Goal: Information Seeking & Learning: Learn about a topic

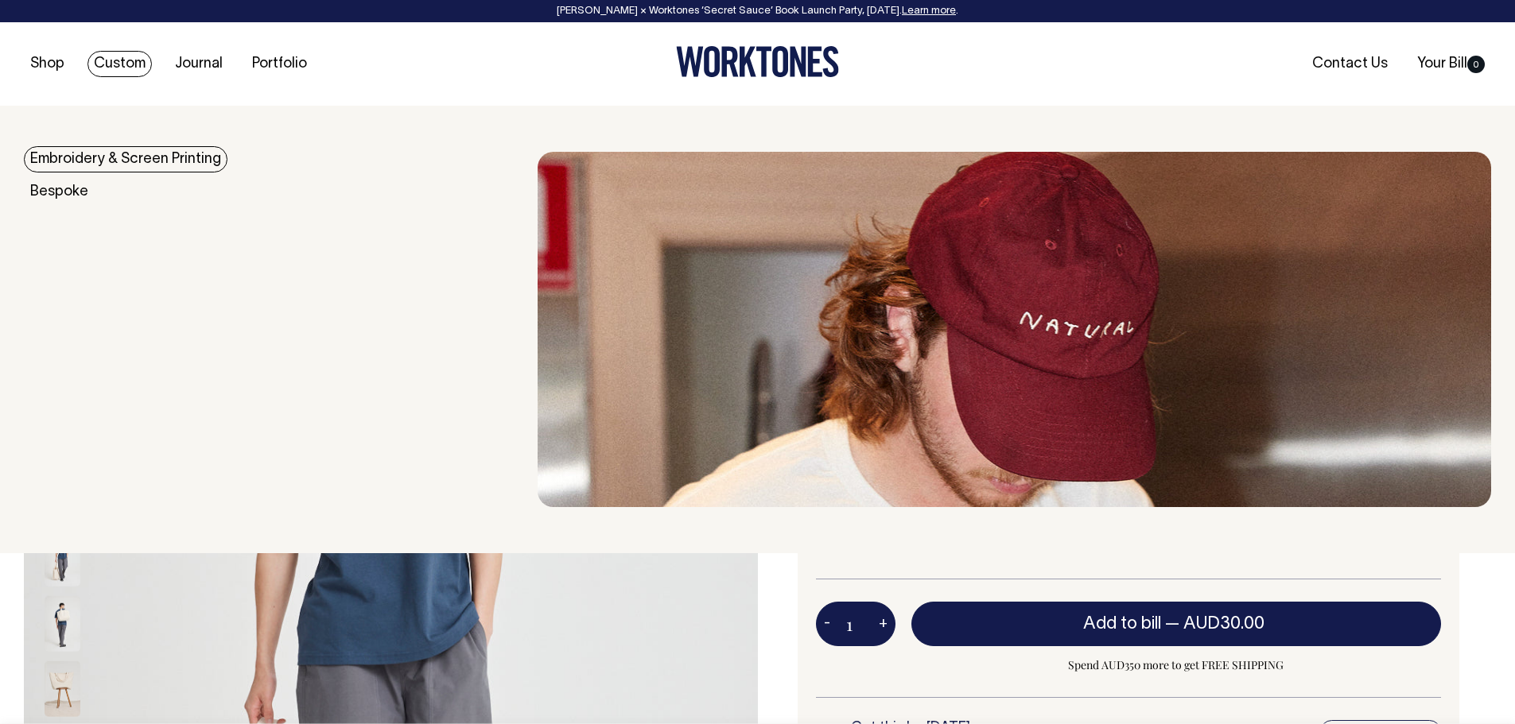
click at [71, 157] on link "Embroidery & Screen Printing" at bounding box center [126, 159] width 204 height 26
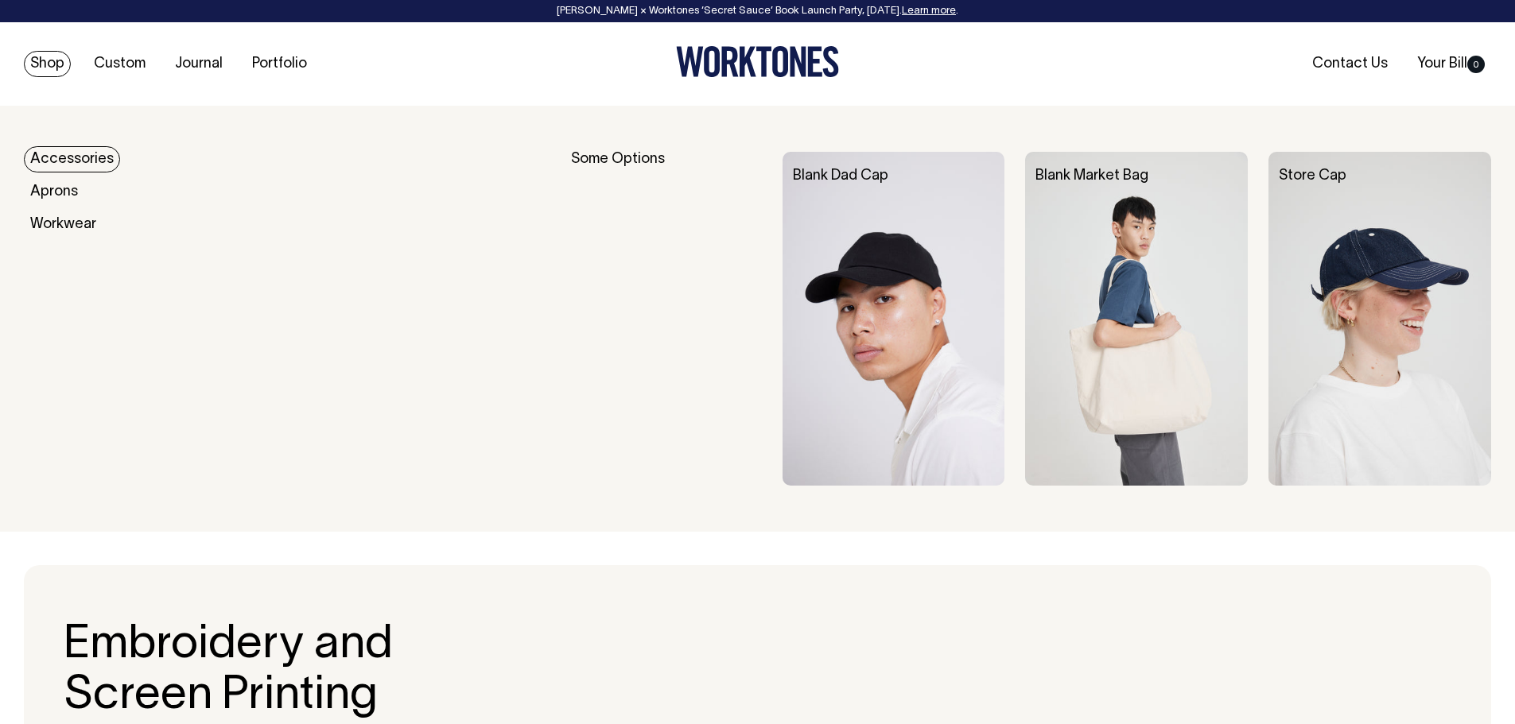
click at [53, 153] on link "Accessories" at bounding box center [72, 159] width 96 height 26
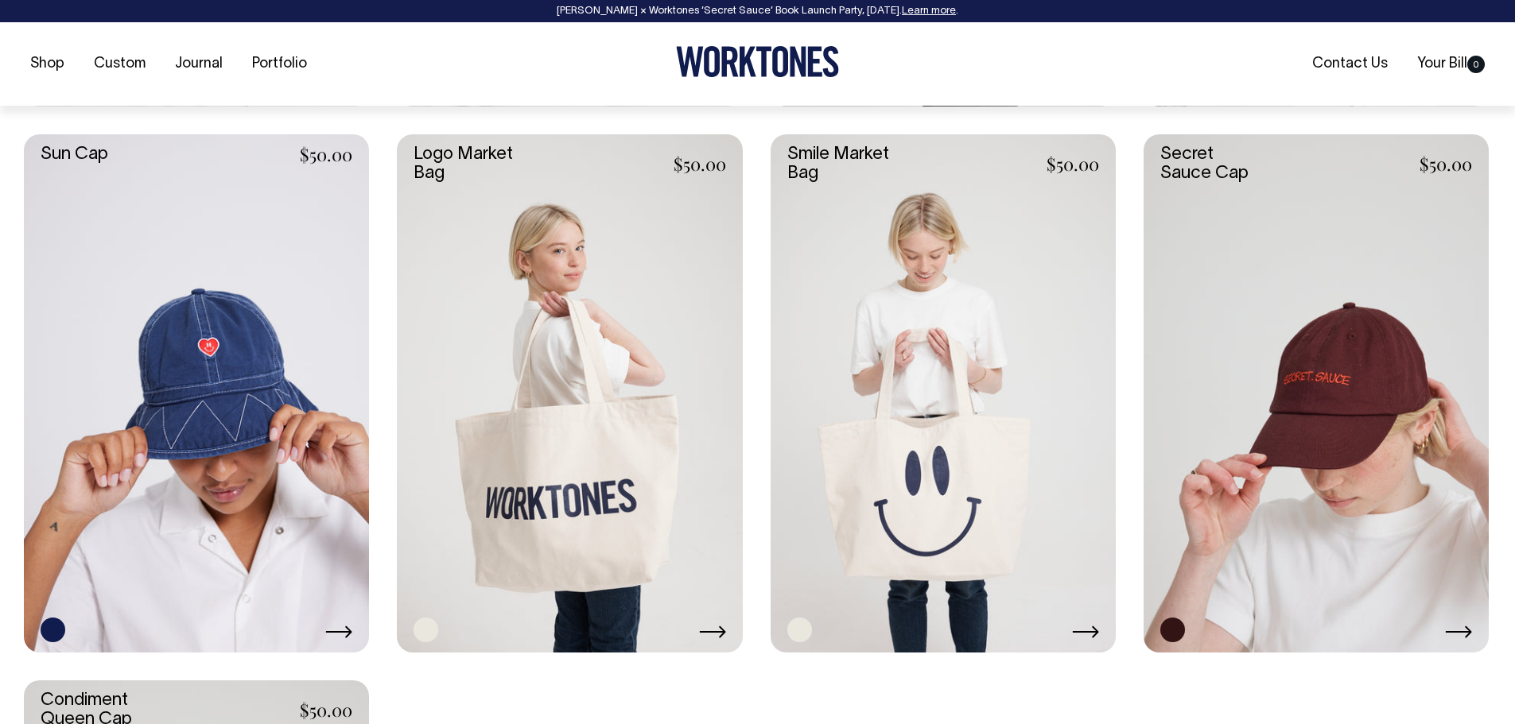
scroll to position [1749, 0]
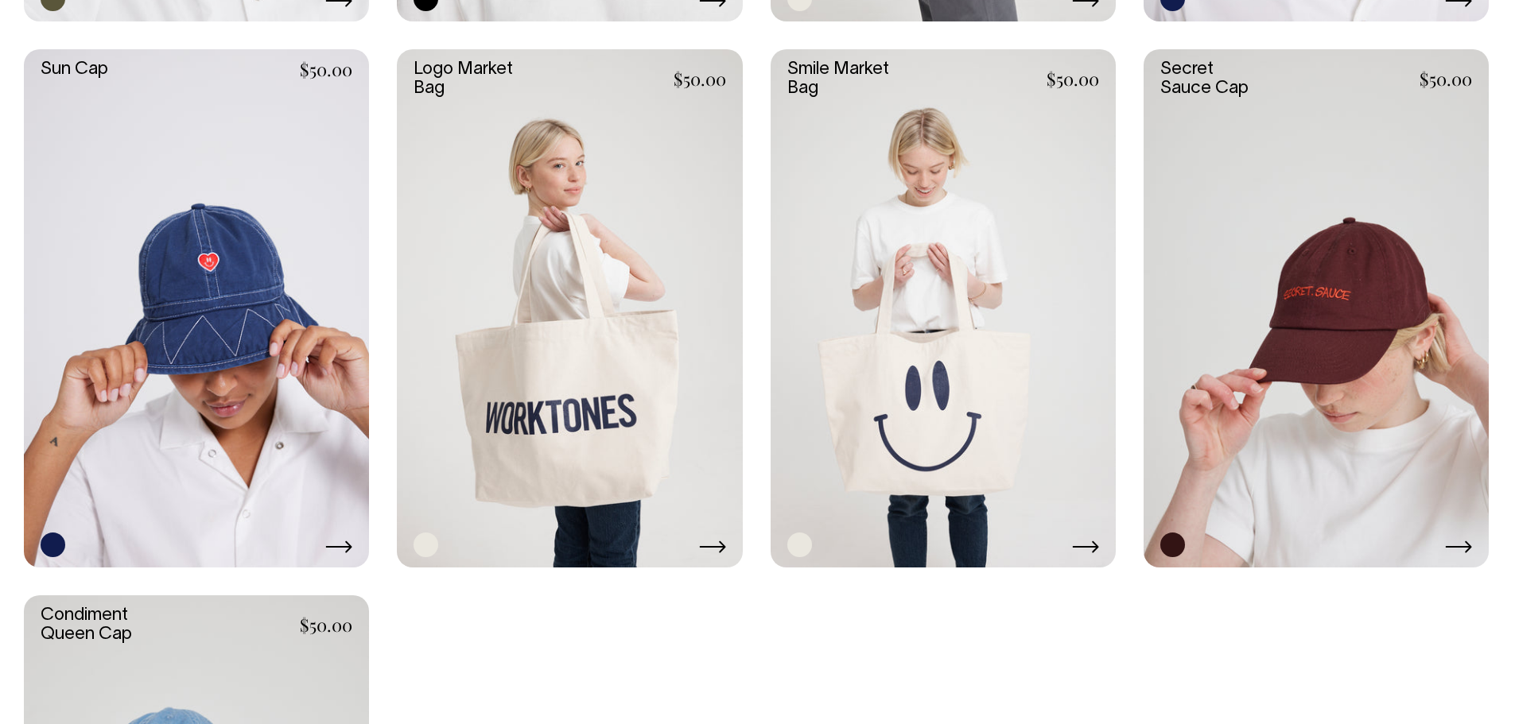
click at [565, 386] on link at bounding box center [569, 308] width 345 height 518
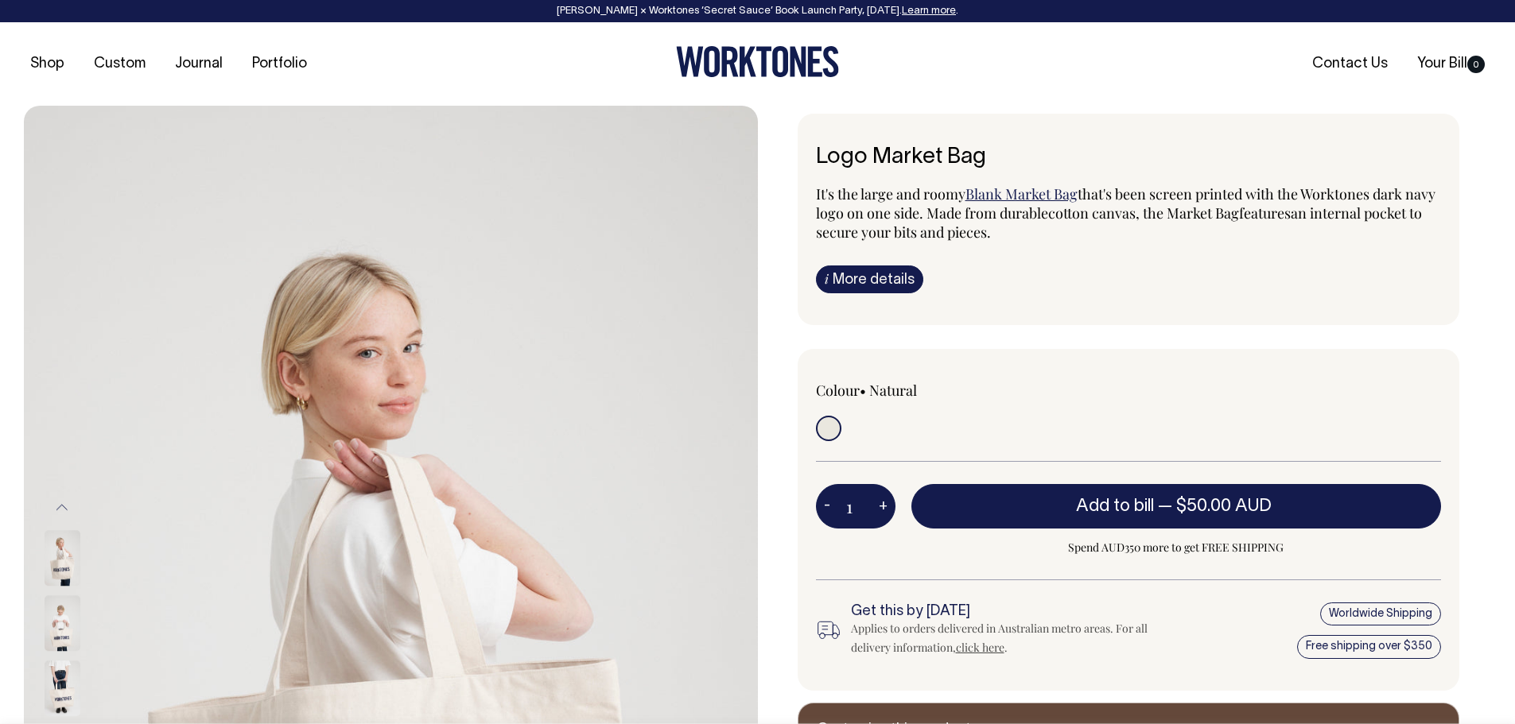
click at [887, 275] on link "i More details" at bounding box center [869, 280] width 107 height 28
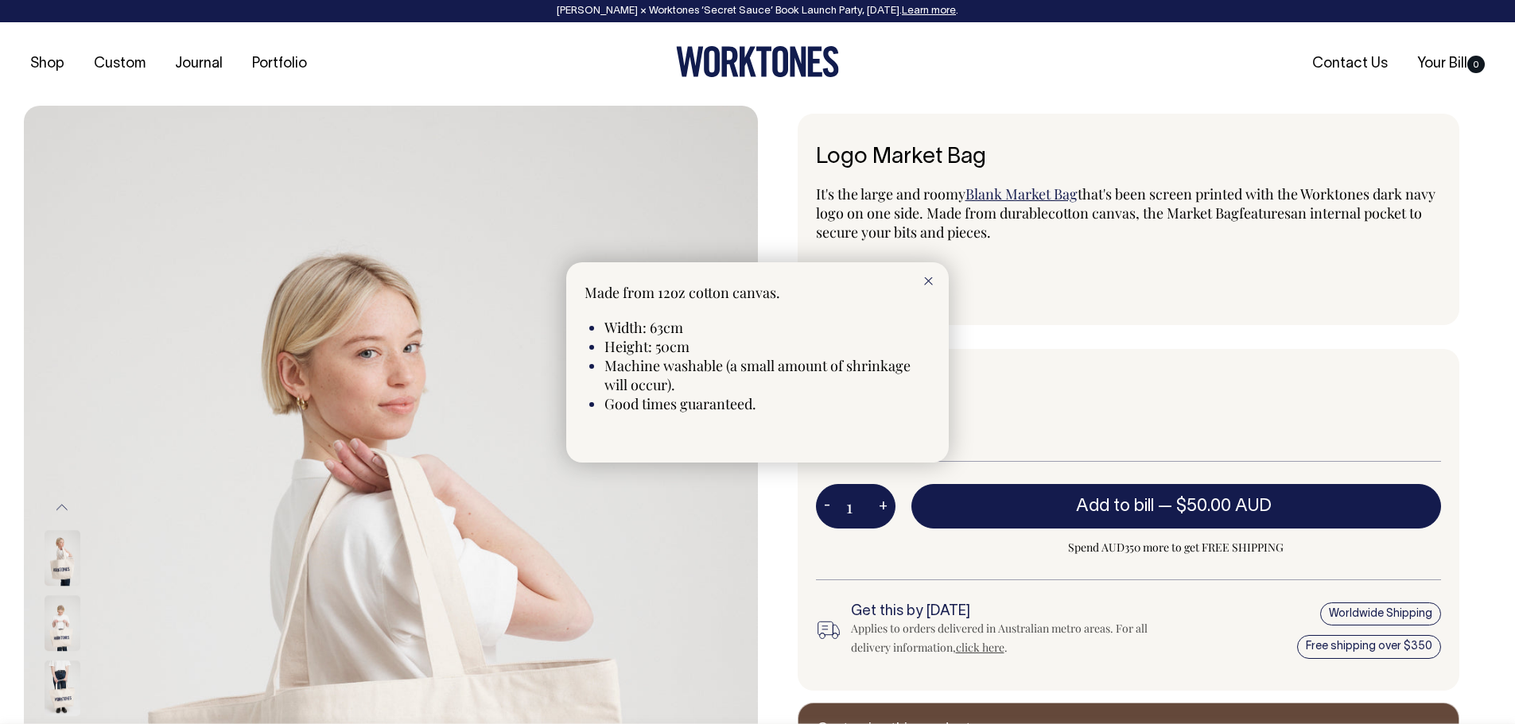
click at [924, 280] on icon at bounding box center [928, 282] width 9 height 8
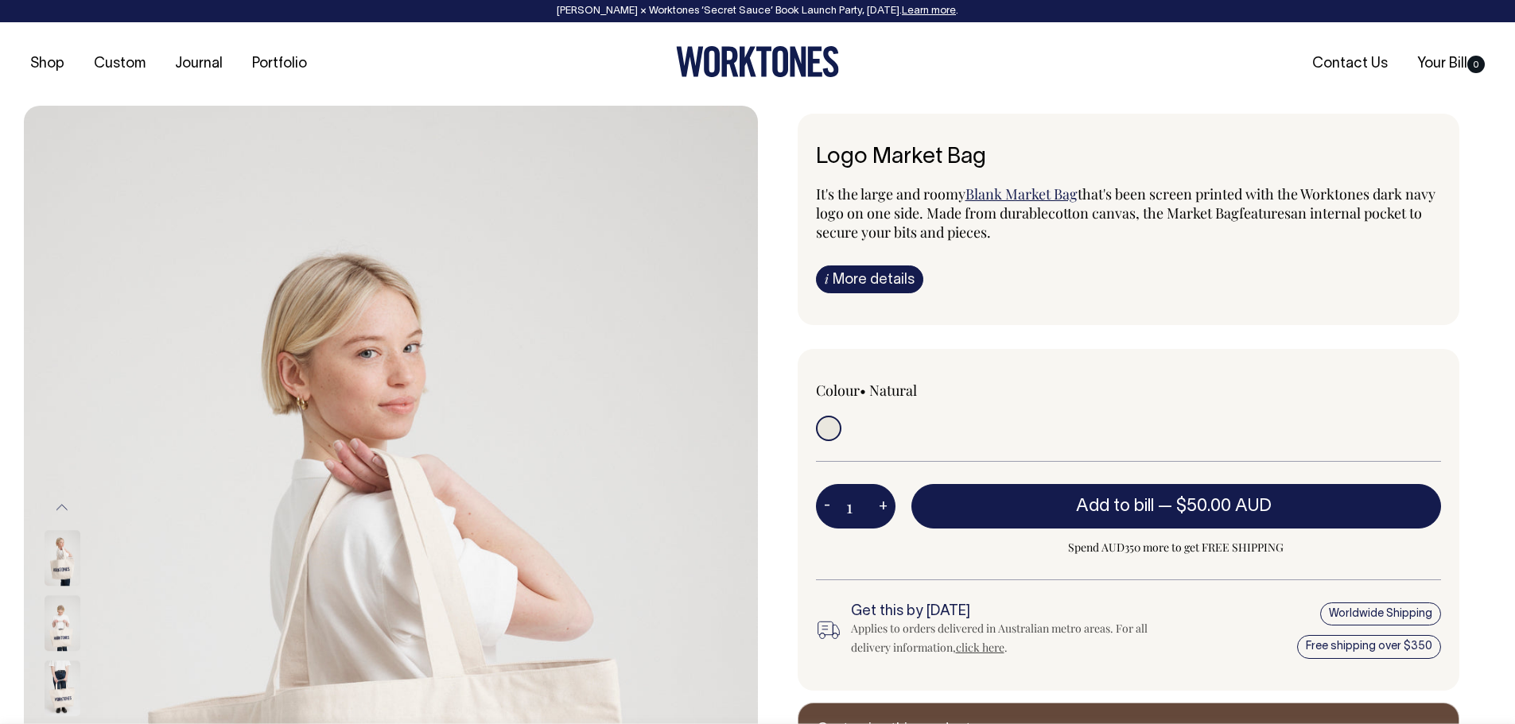
click at [992, 193] on link "Blank Market Bag" at bounding box center [1021, 193] width 112 height 19
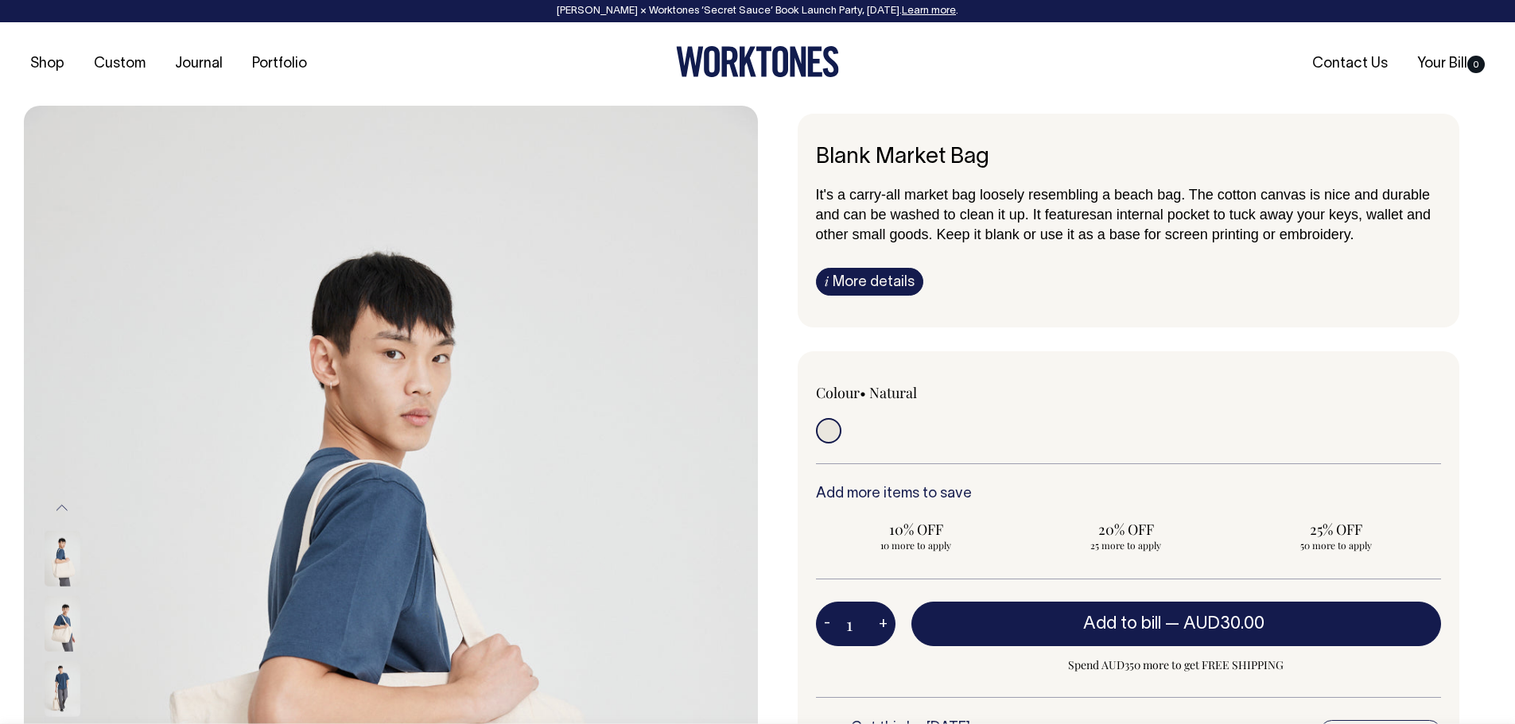
click at [867, 281] on link "i More details" at bounding box center [869, 282] width 107 height 28
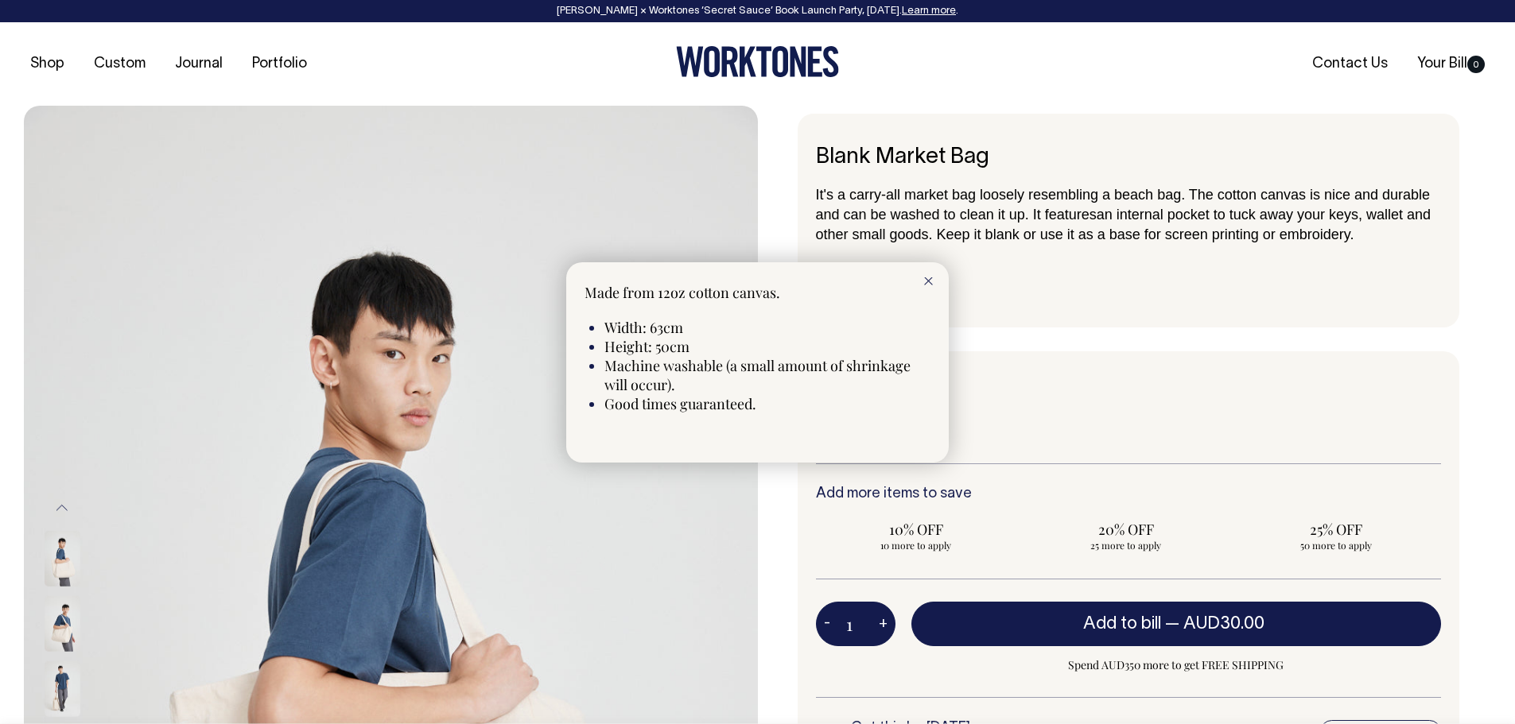
click at [936, 281] on div at bounding box center [928, 279] width 41 height 35
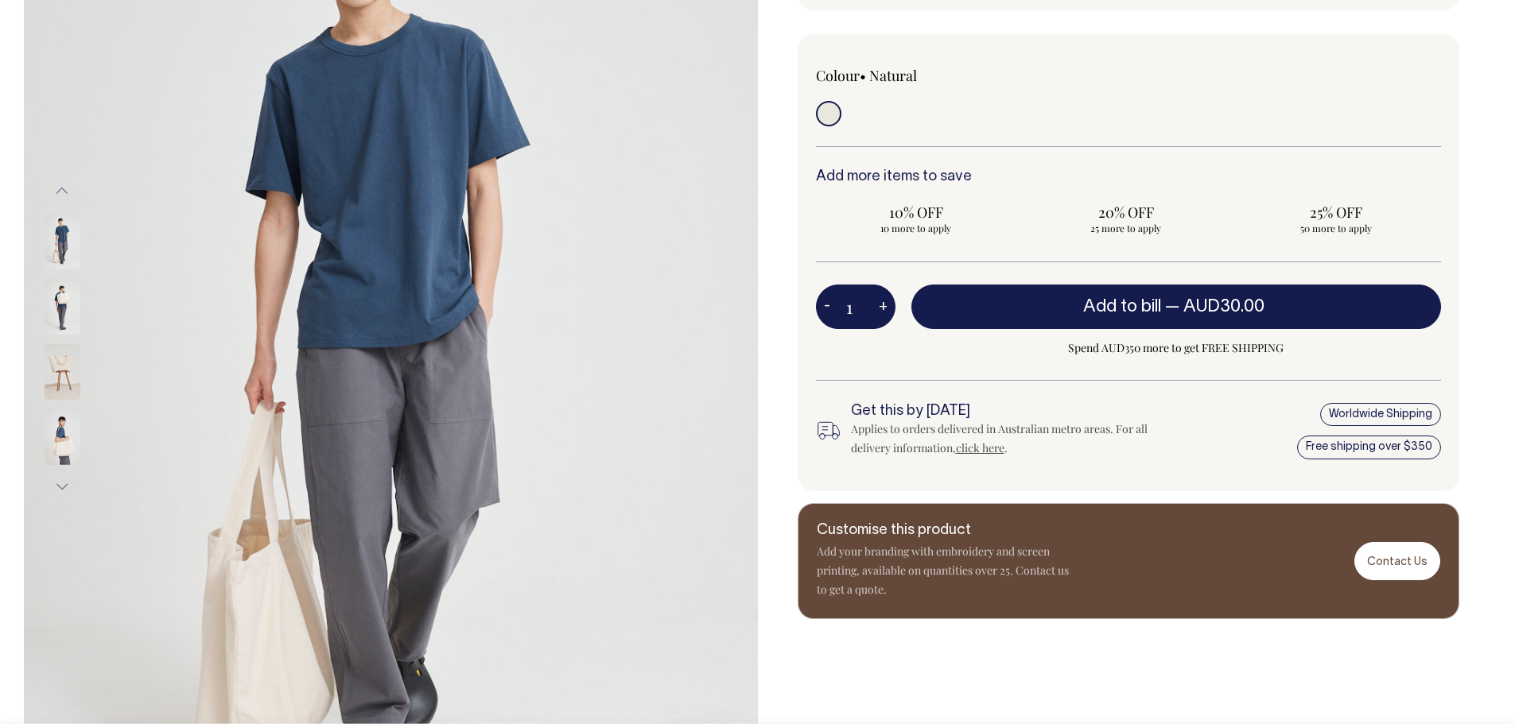
scroll to position [318, 0]
click at [62, 307] on img at bounding box center [63, 306] width 36 height 56
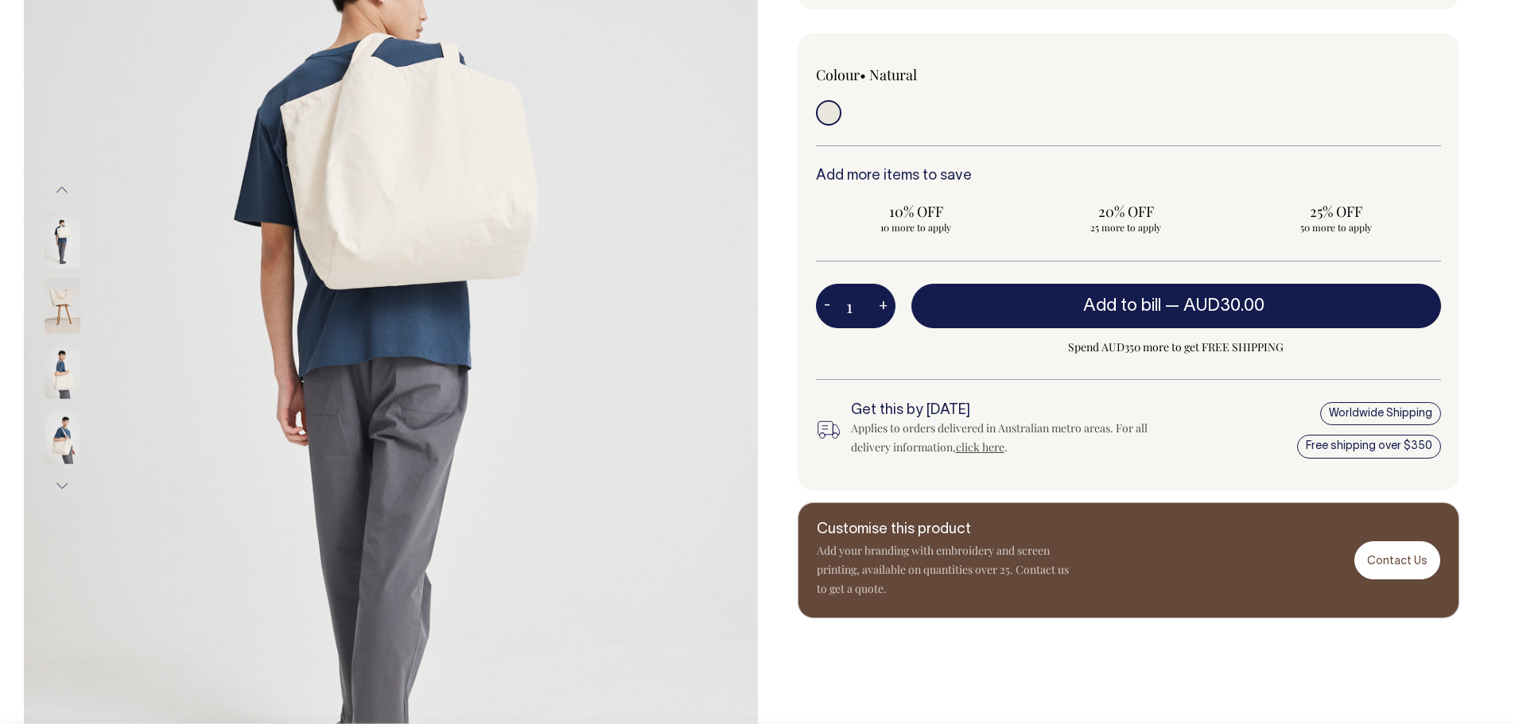
click at [55, 355] on img at bounding box center [63, 371] width 36 height 56
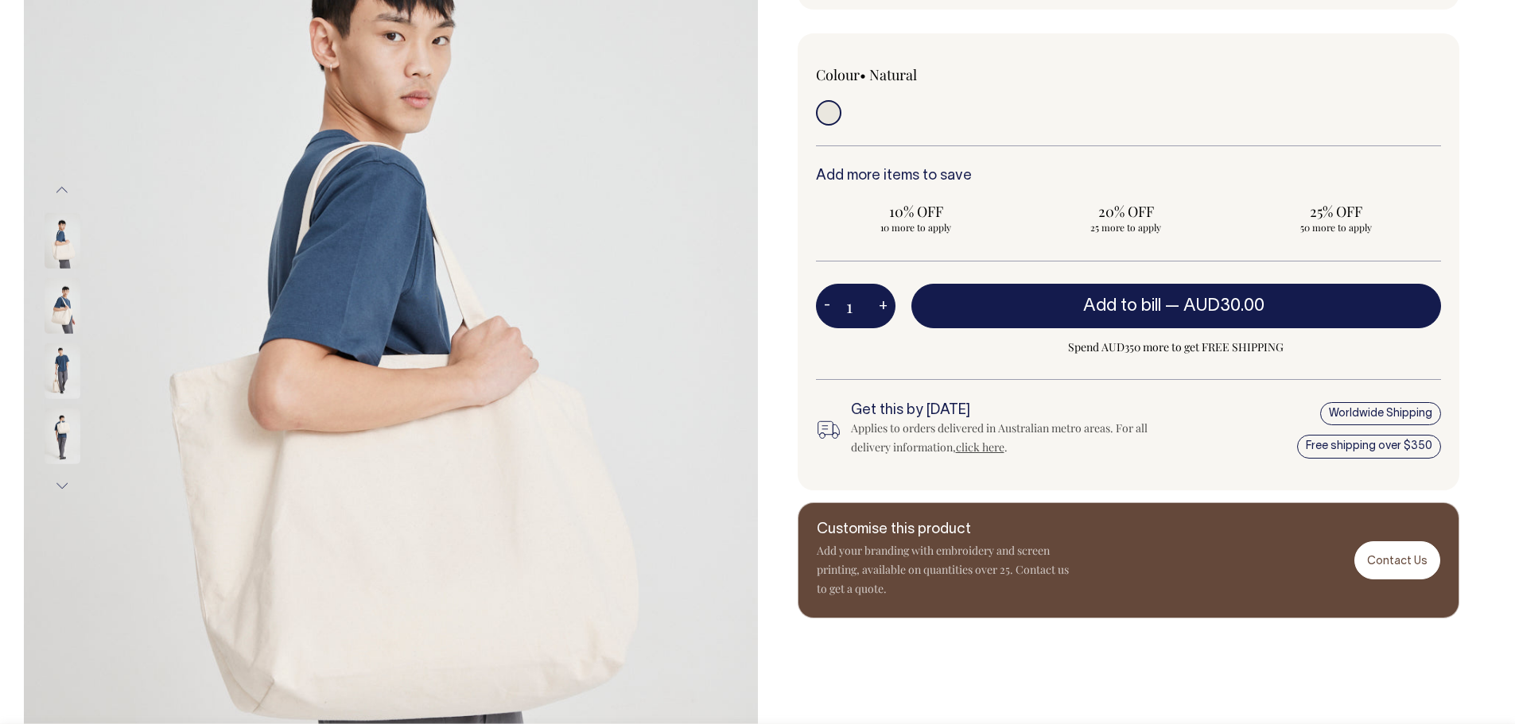
click at [56, 483] on button "Next" at bounding box center [62, 486] width 24 height 36
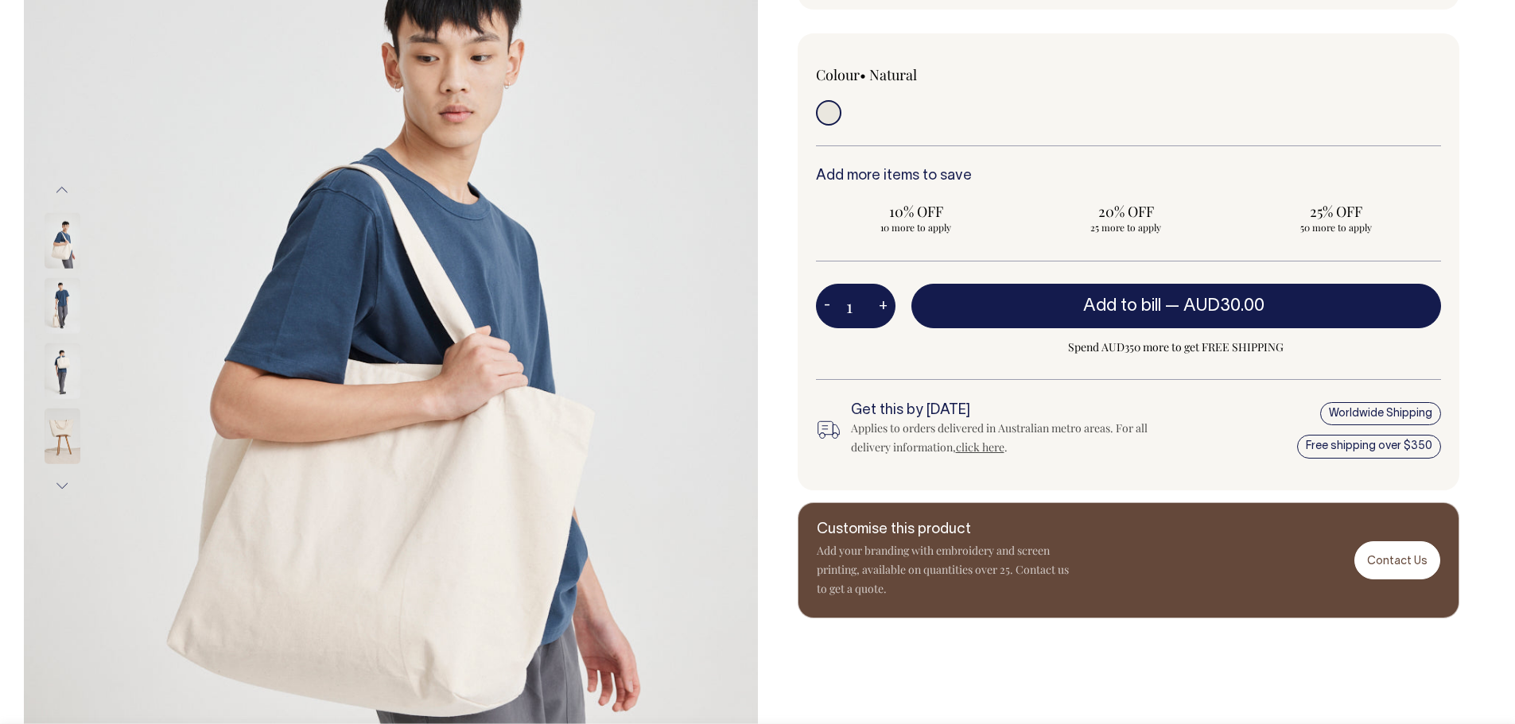
click at [56, 483] on button "Next" at bounding box center [62, 486] width 24 height 36
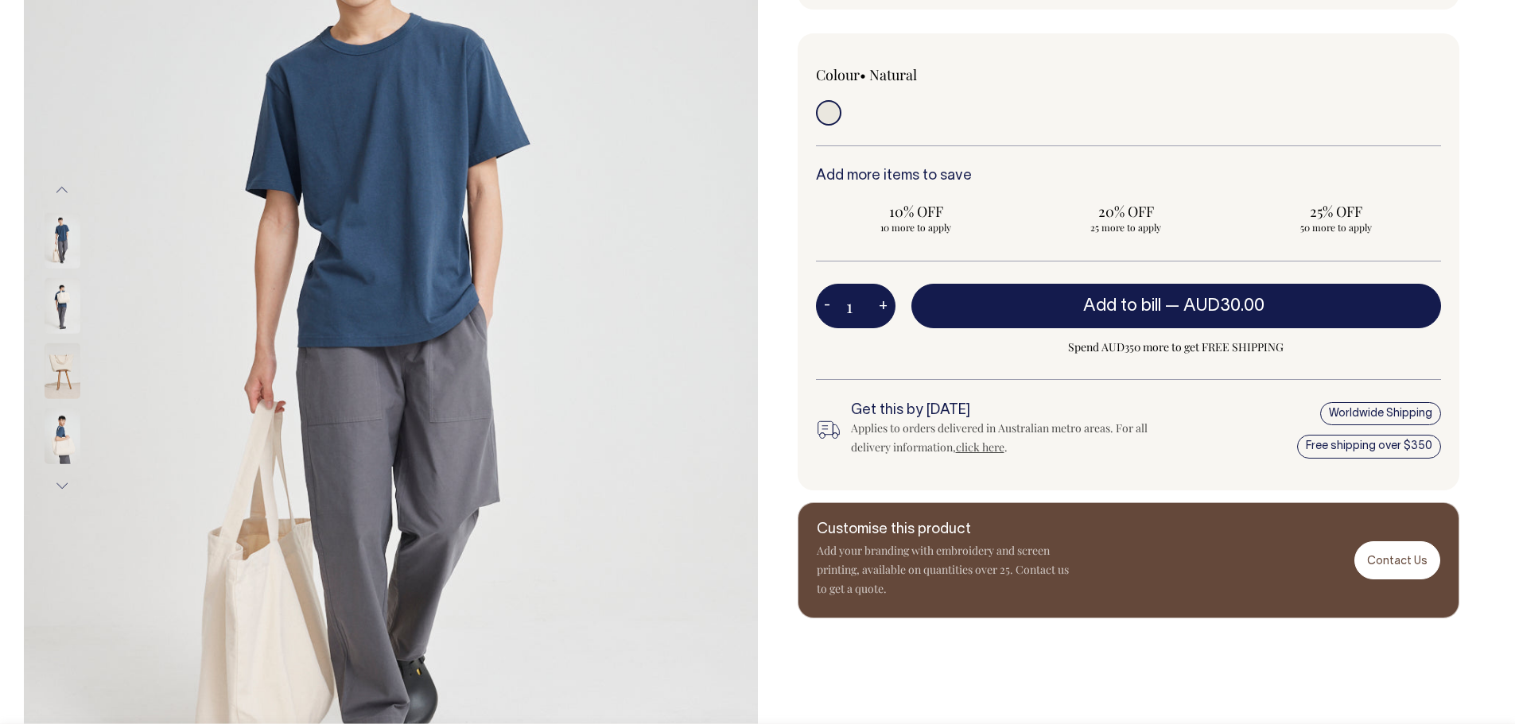
click at [56, 483] on button "Next" at bounding box center [62, 486] width 24 height 36
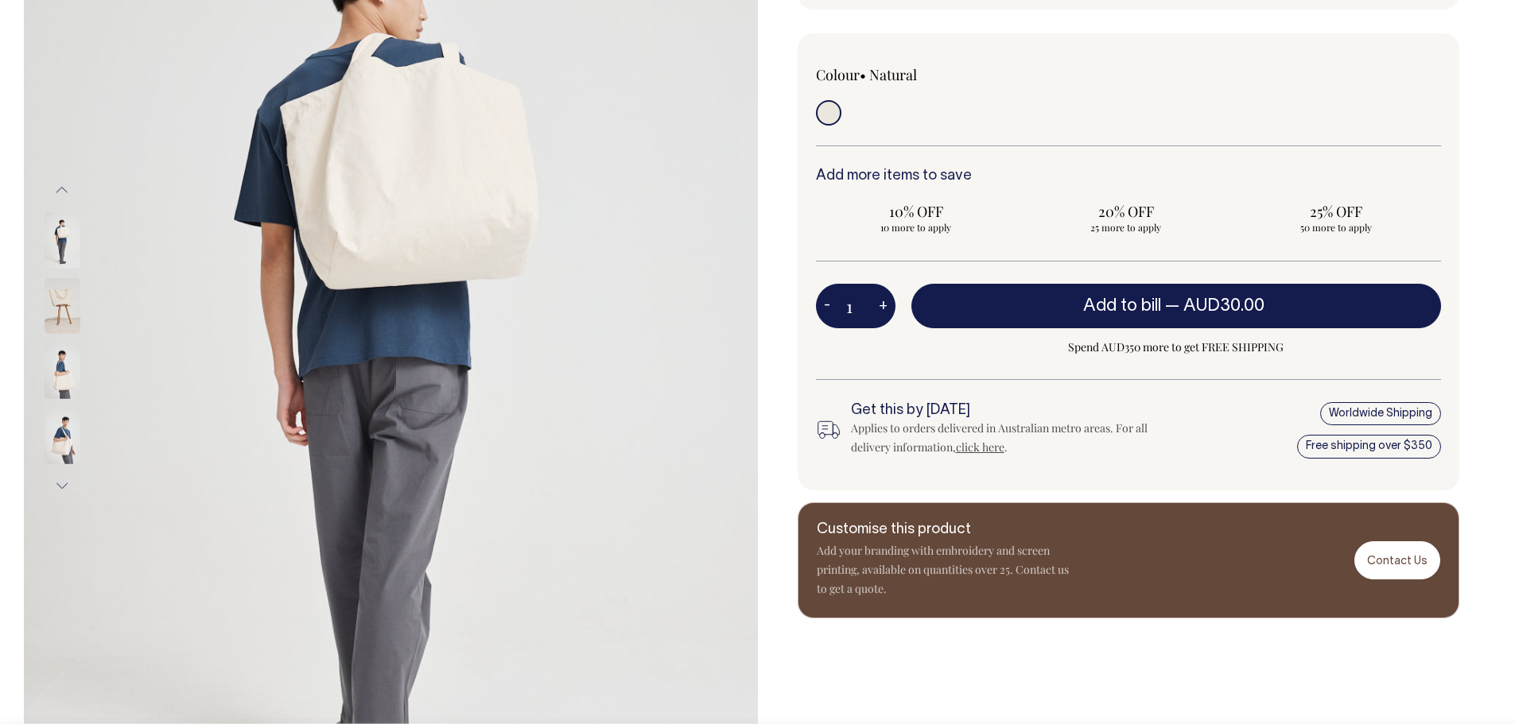
click at [56, 483] on button "Next" at bounding box center [62, 486] width 24 height 36
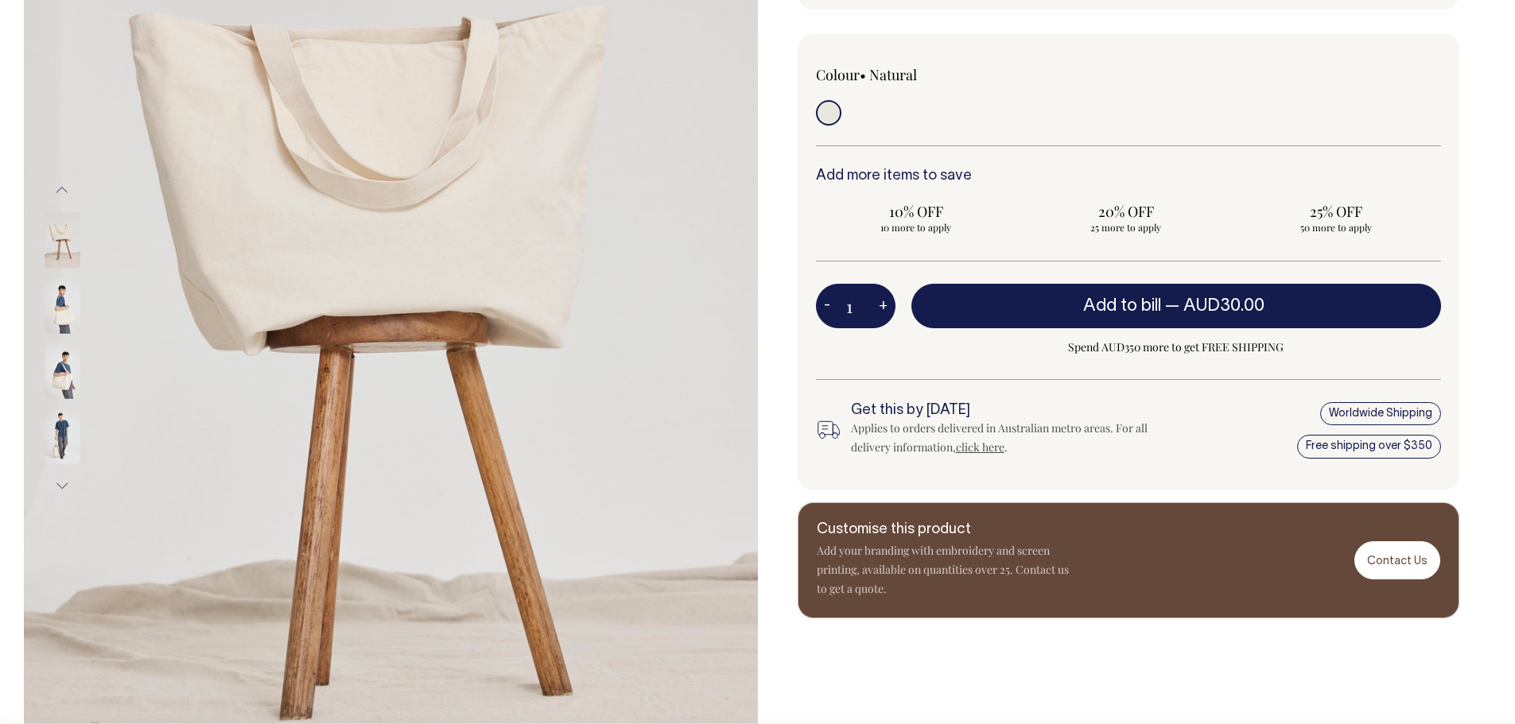
click at [68, 485] on button "Next" at bounding box center [62, 486] width 24 height 36
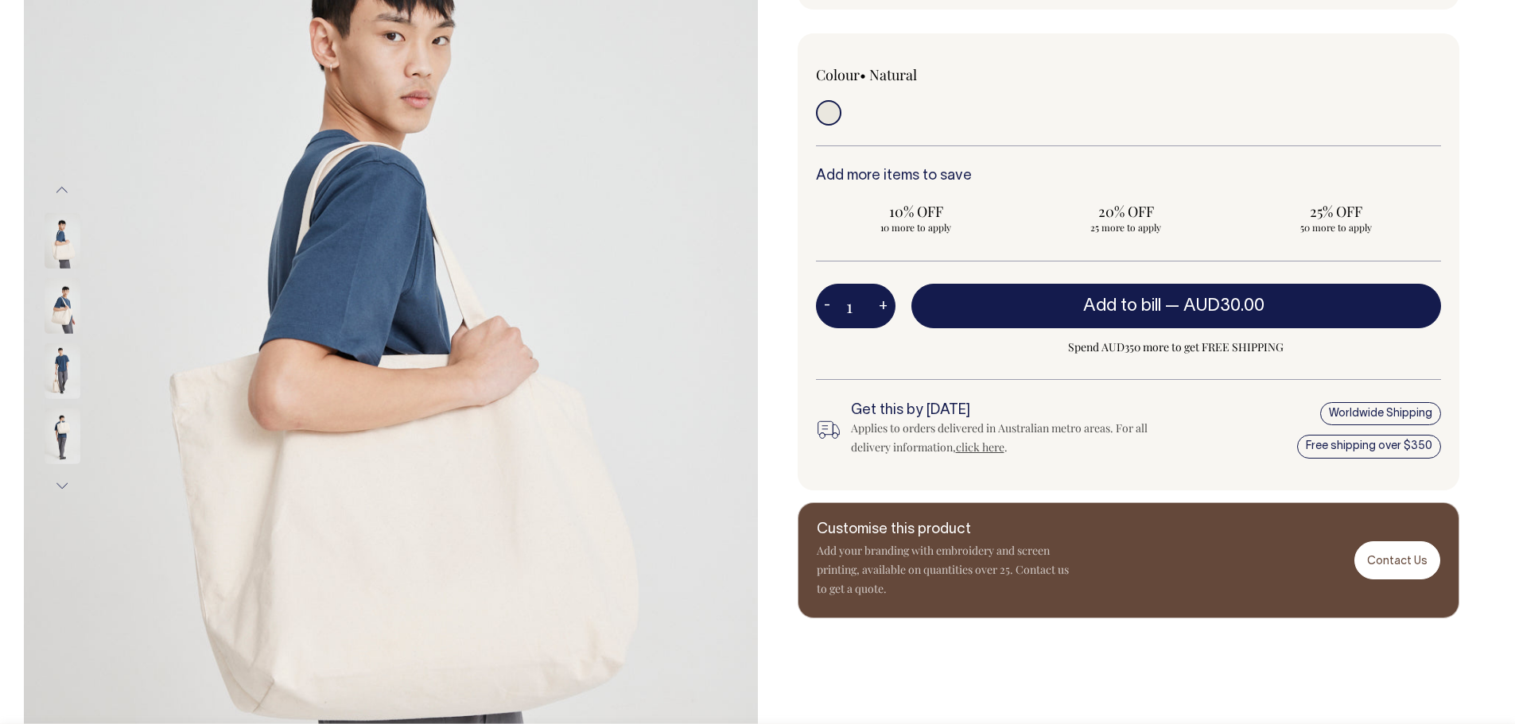
click at [68, 484] on button "Next" at bounding box center [62, 486] width 24 height 36
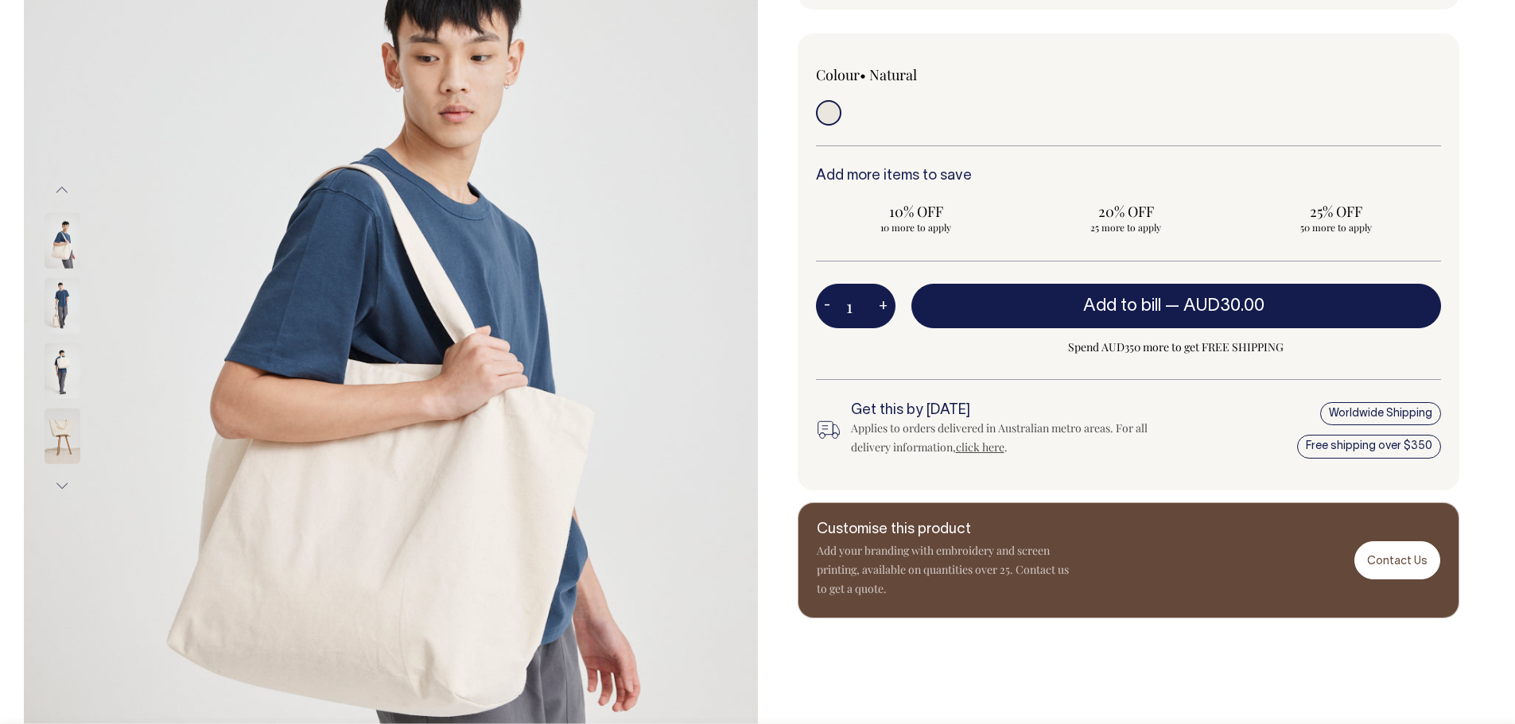
click at [68, 484] on button "Next" at bounding box center [62, 486] width 24 height 36
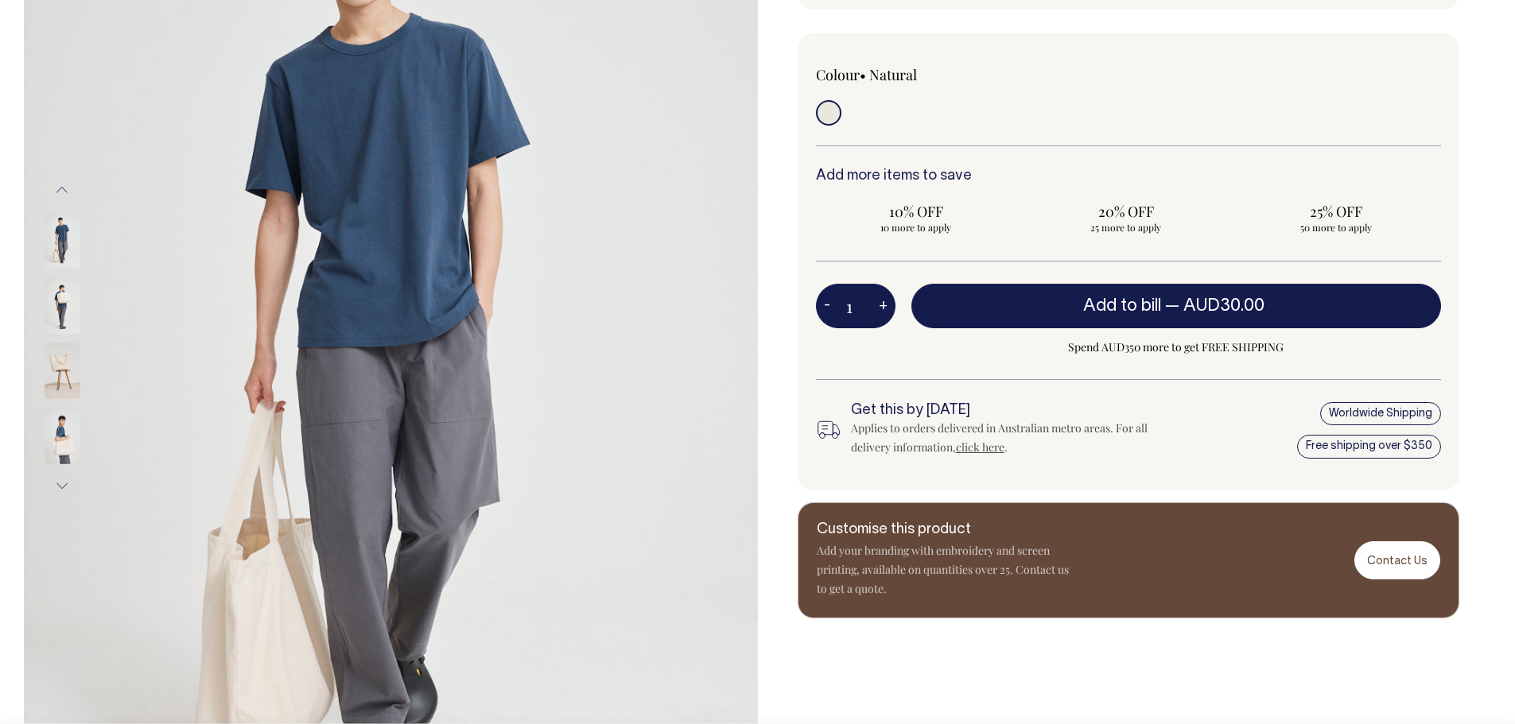
click at [68, 484] on button "Next" at bounding box center [62, 486] width 24 height 36
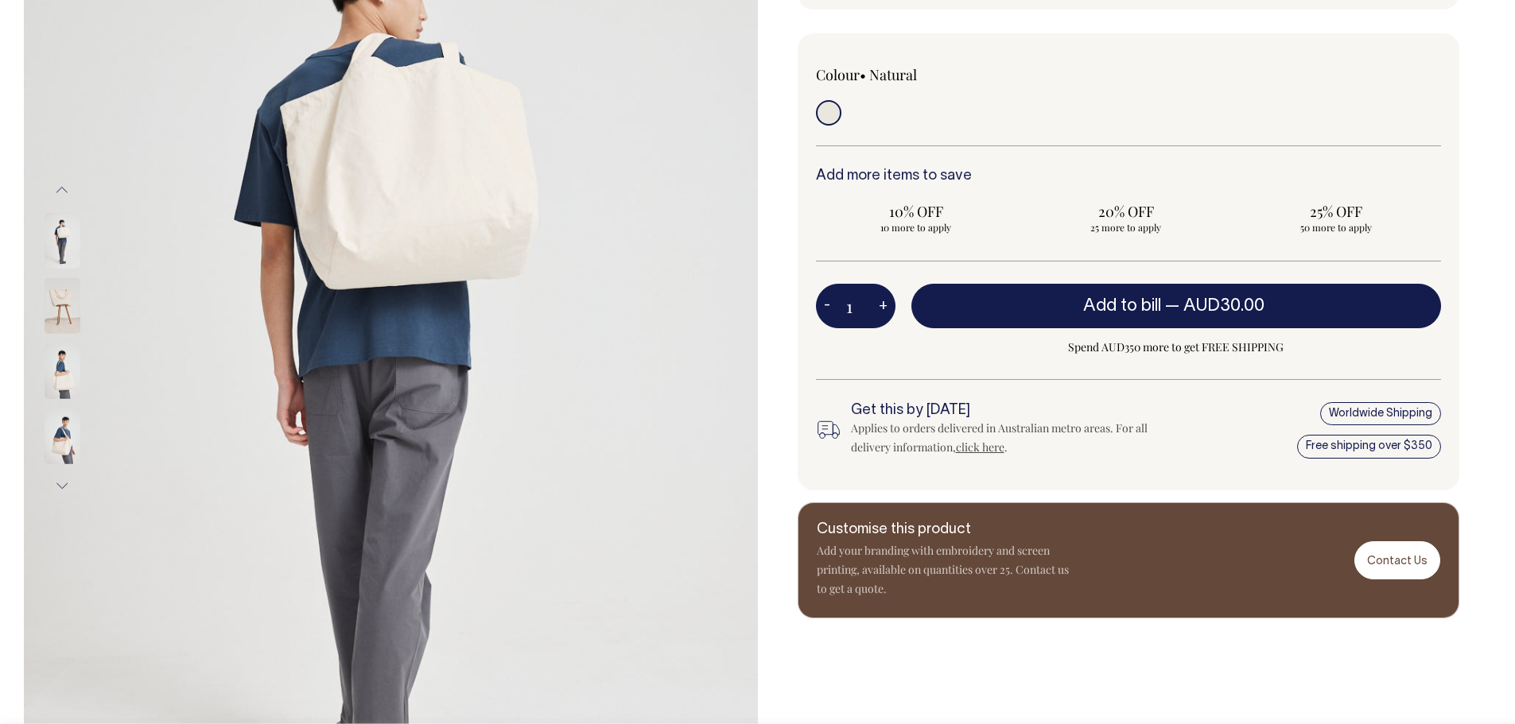
click at [68, 484] on button "Next" at bounding box center [62, 486] width 24 height 36
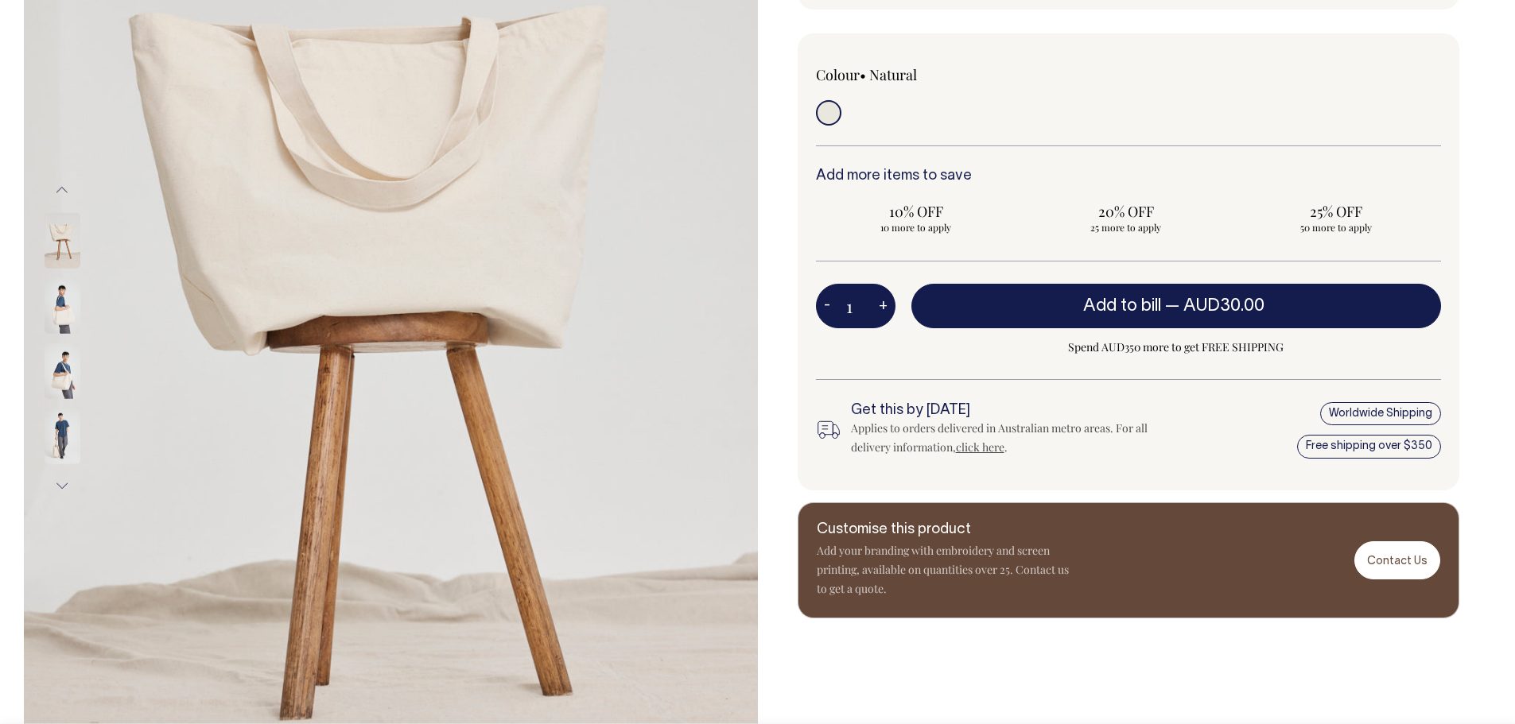
click at [68, 484] on button "Next" at bounding box center [62, 486] width 24 height 36
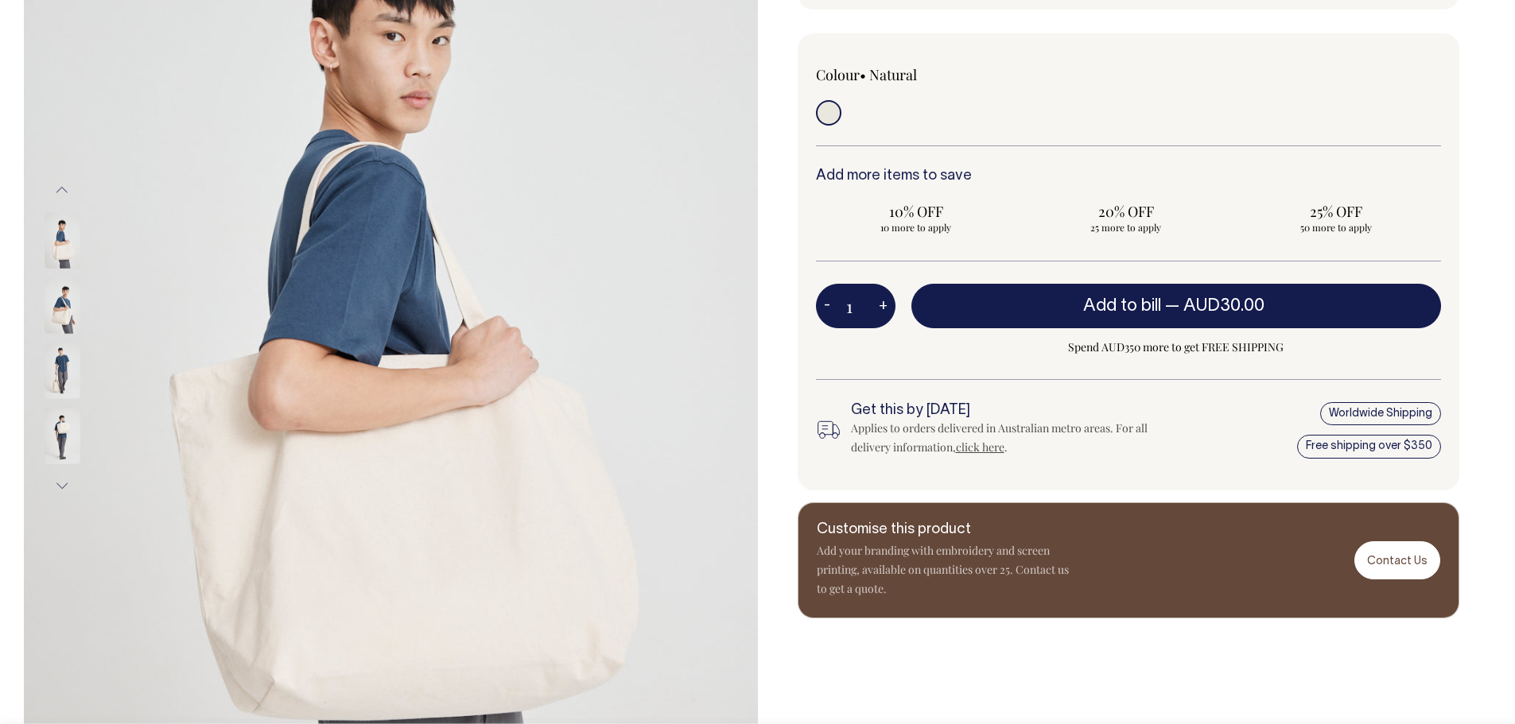
click at [68, 484] on button "Next" at bounding box center [62, 486] width 24 height 36
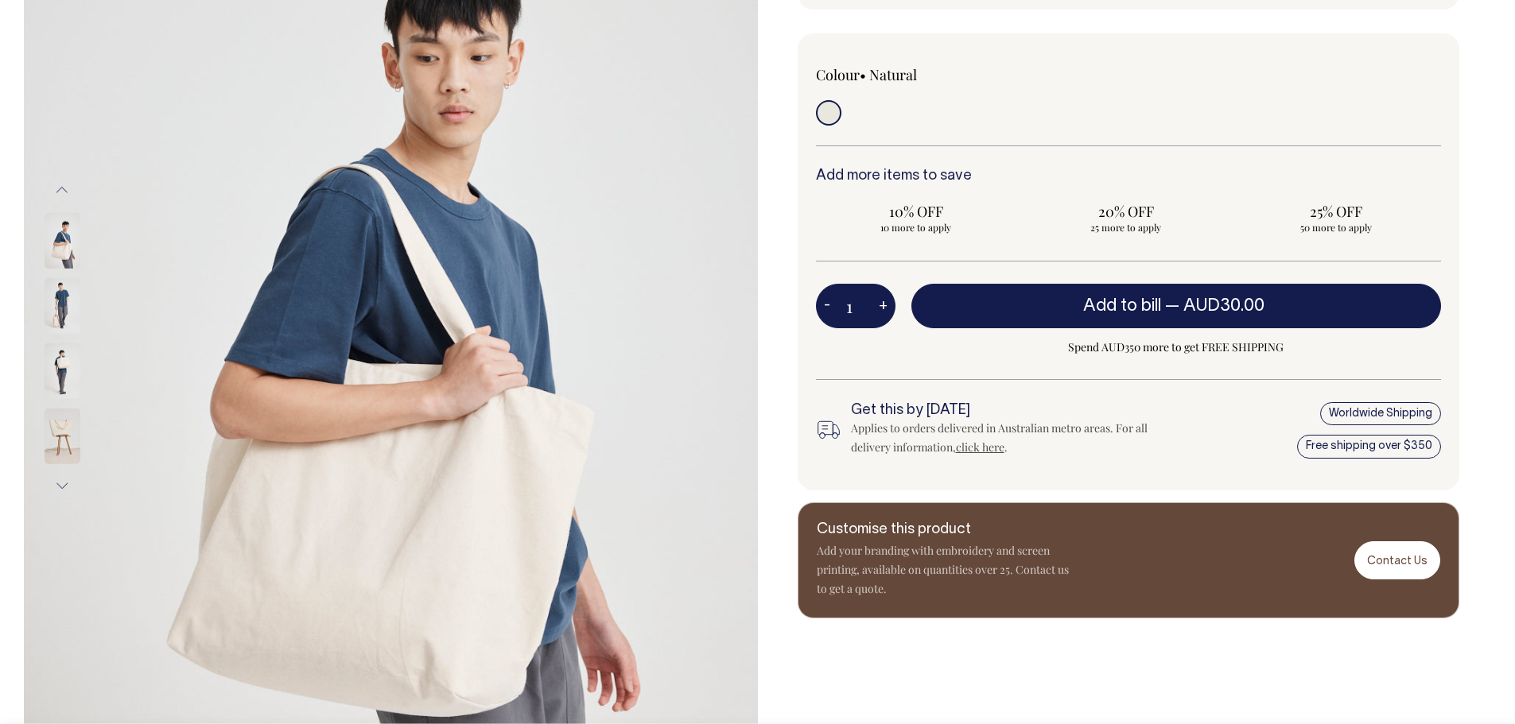
click at [68, 484] on button "Next" at bounding box center [62, 486] width 24 height 36
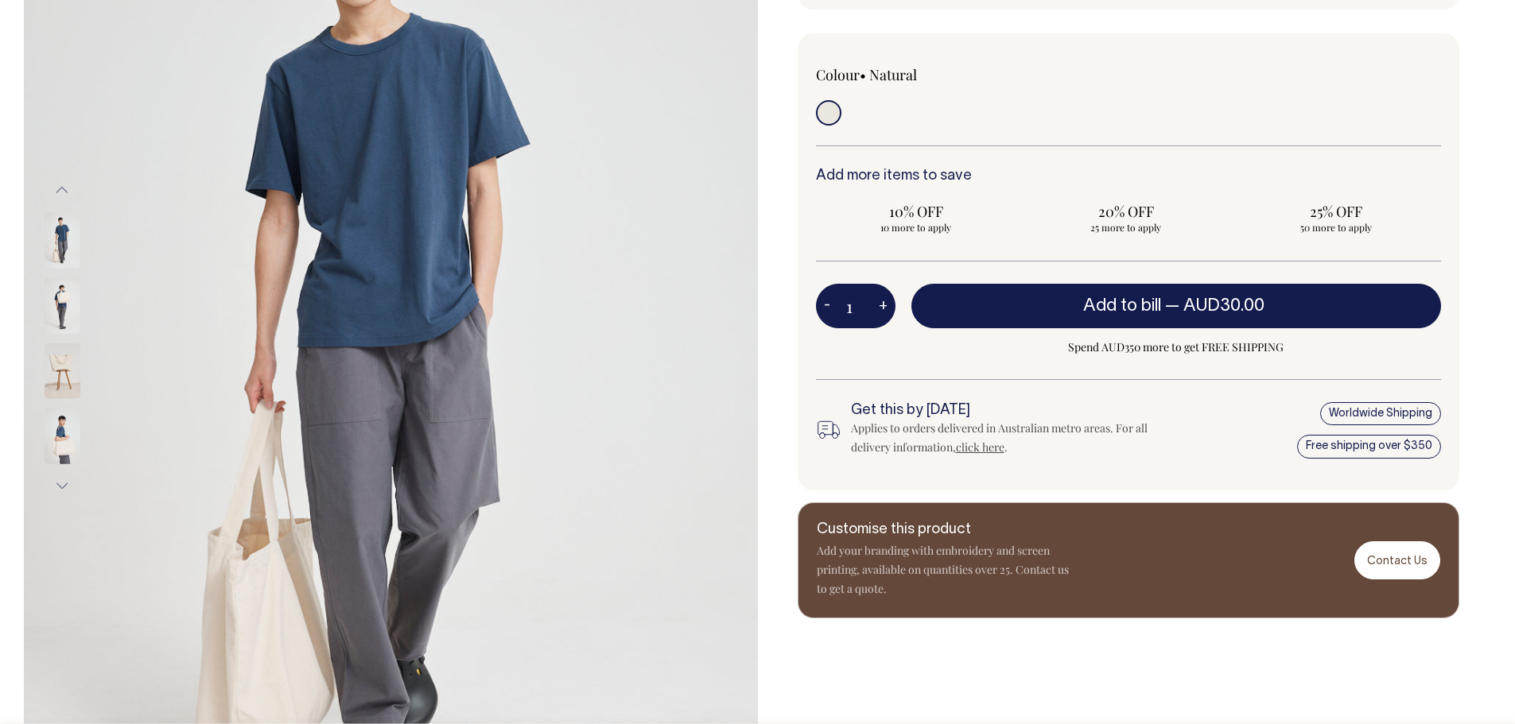
click at [68, 484] on button "Next" at bounding box center [62, 486] width 24 height 36
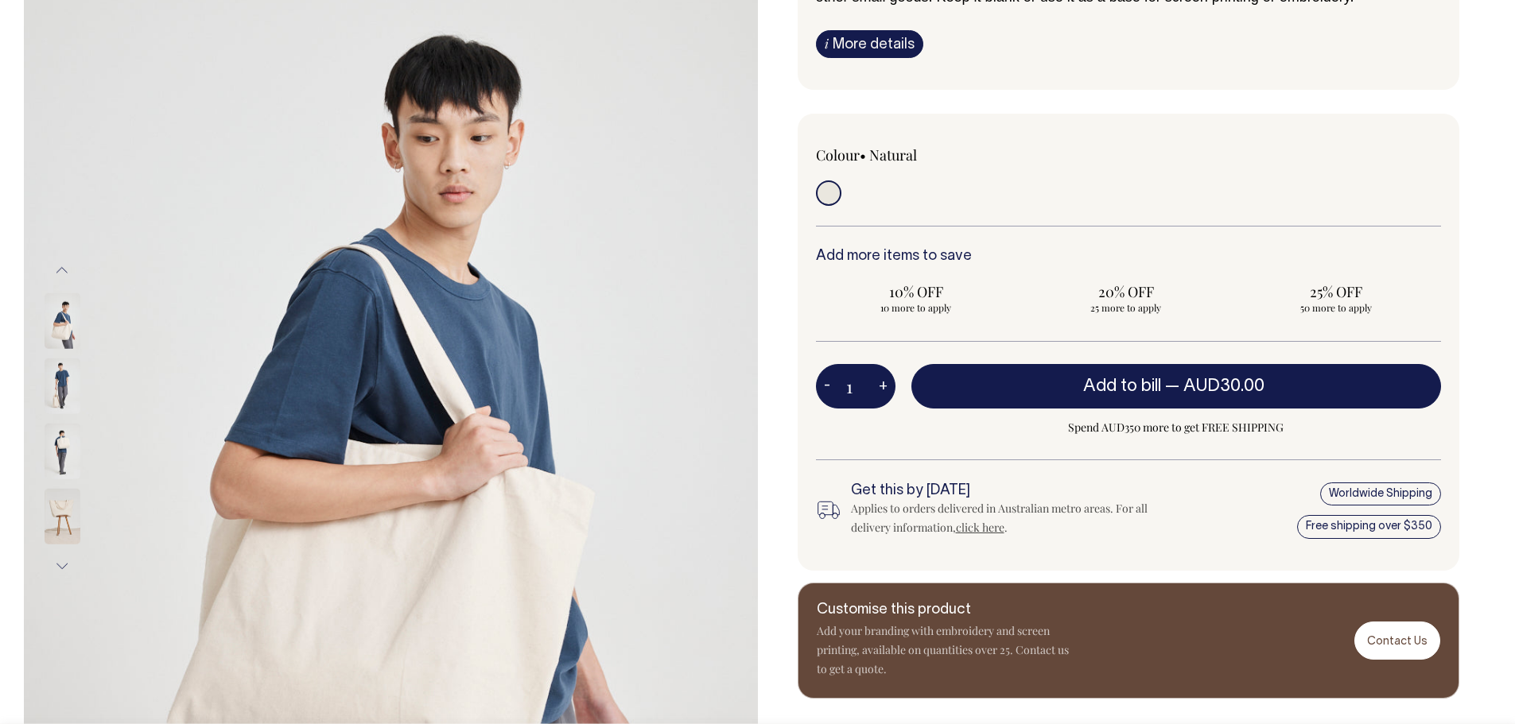
scroll to position [239, 0]
